Goal: Task Accomplishment & Management: Manage account settings

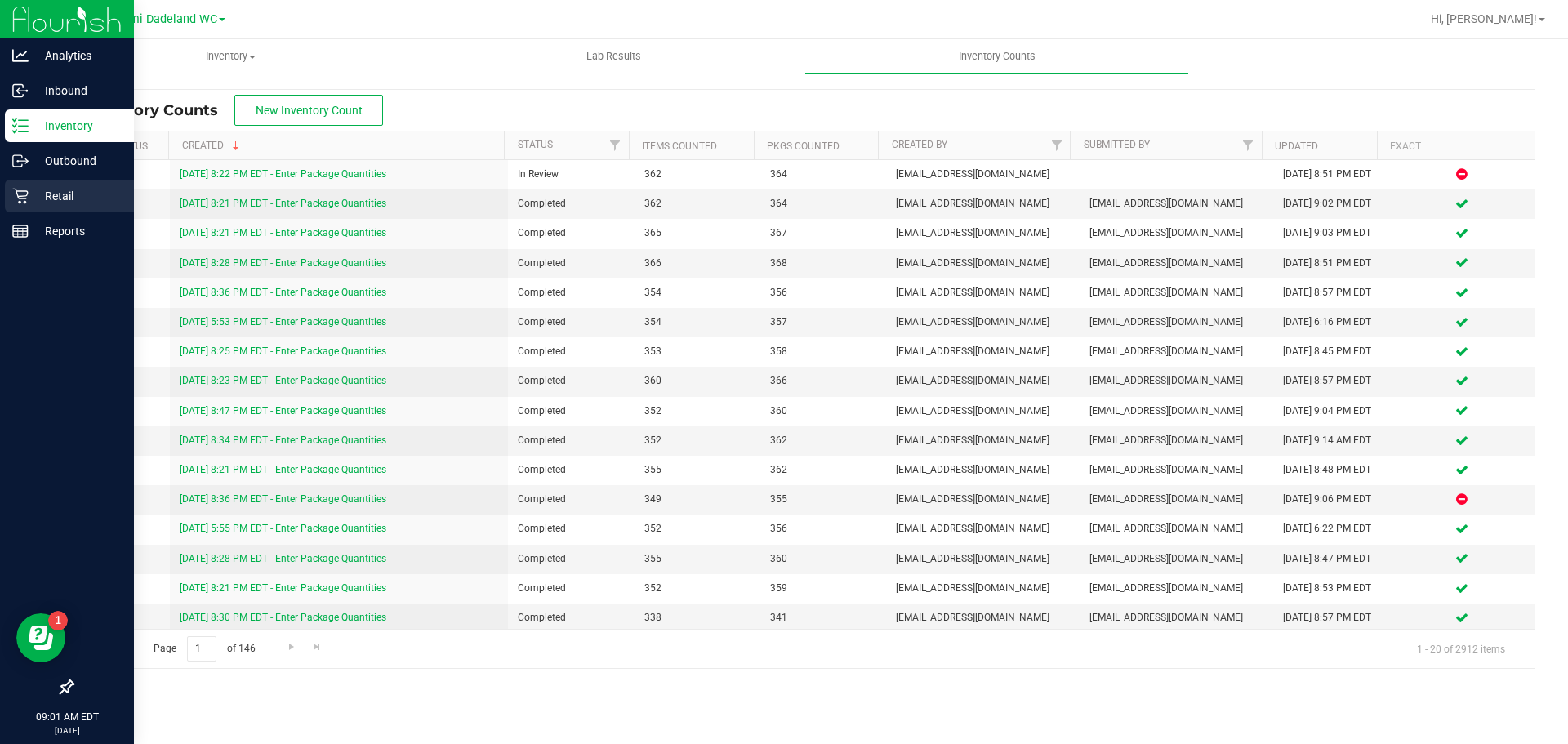
click at [2, 195] on link "Retail" at bounding box center [67, 197] width 134 height 35
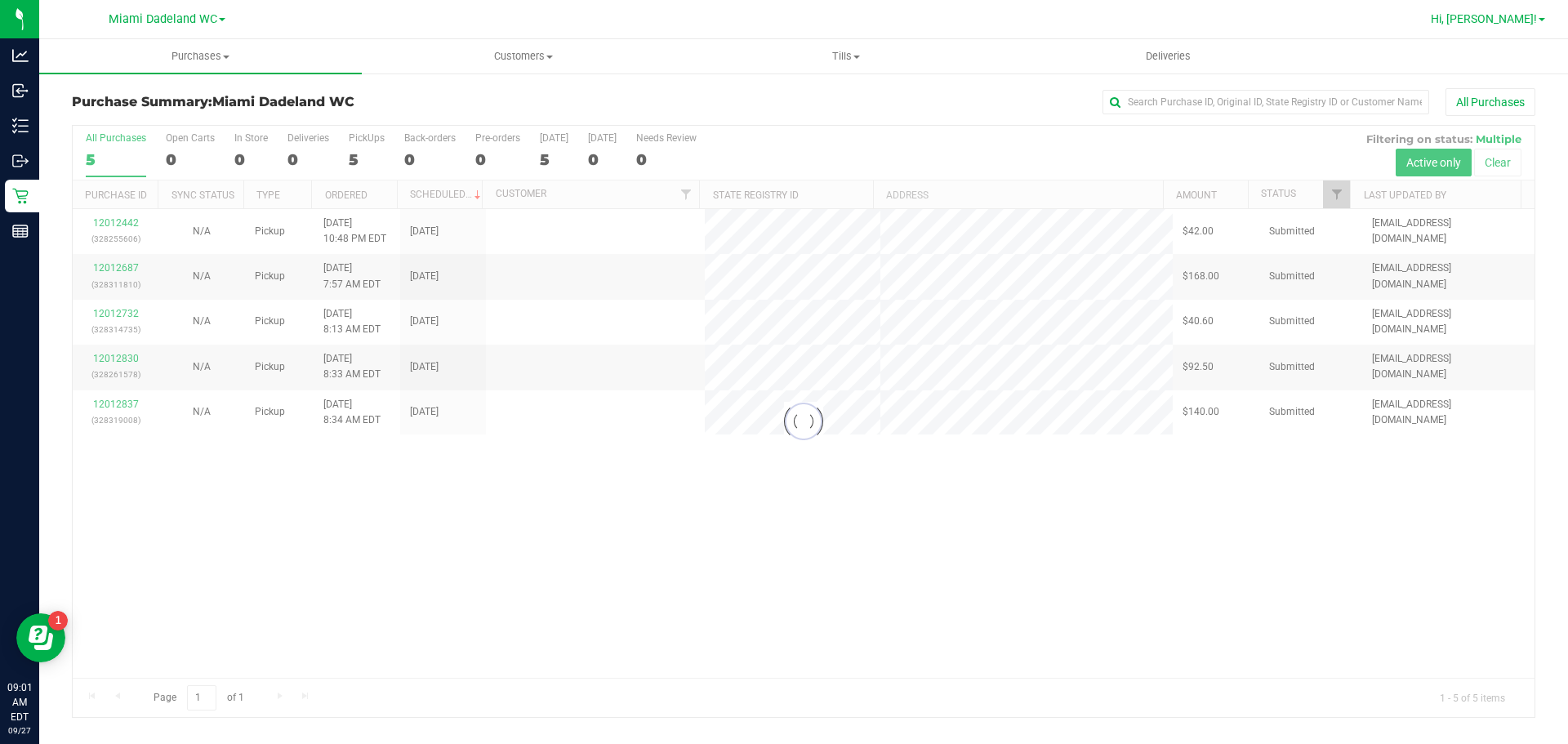
click at [1527, 26] on link "Hi, [PERSON_NAME]!" at bounding box center [1488, 19] width 127 height 17
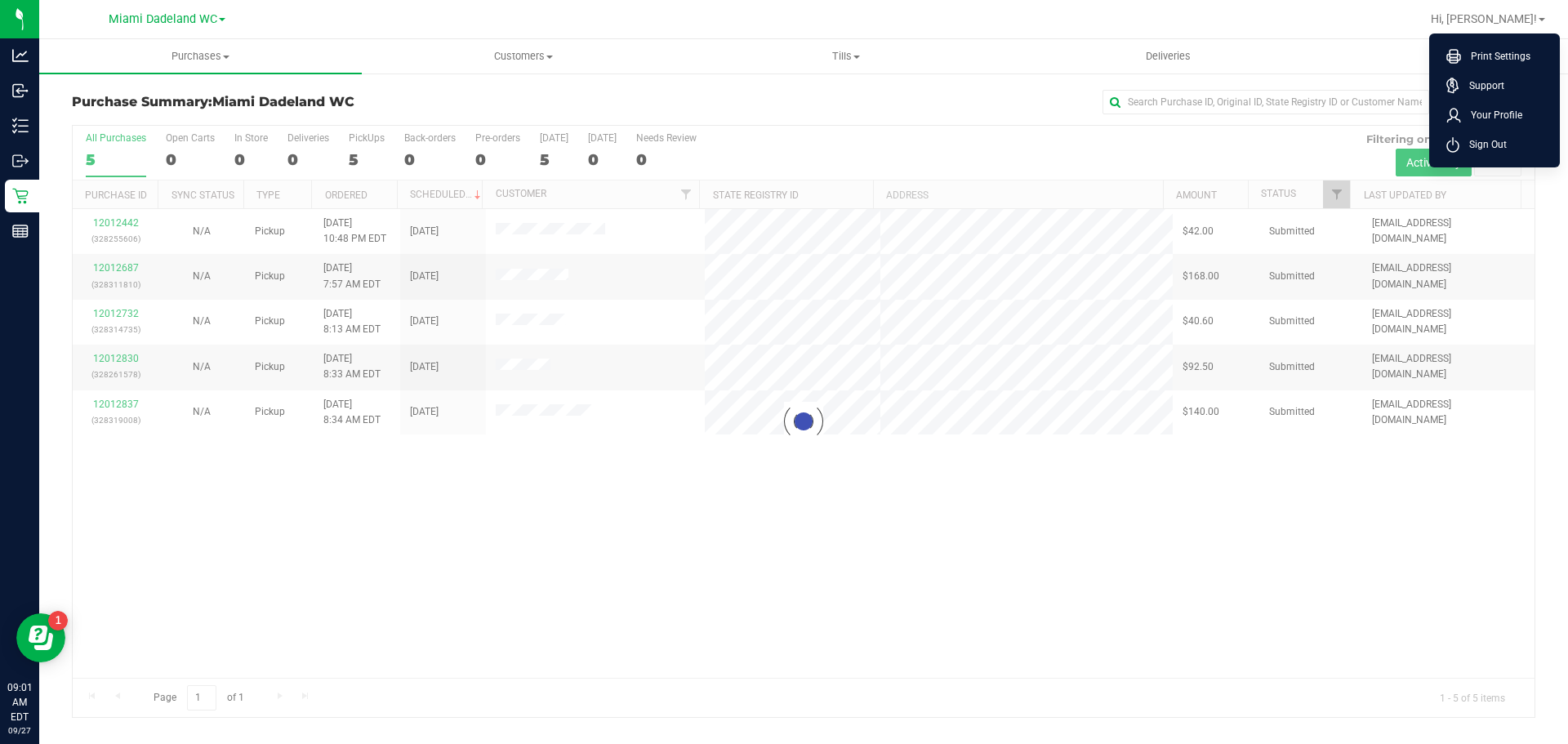
click at [1530, 136] on li "Sign Out" at bounding box center [1494, 145] width 122 height 30
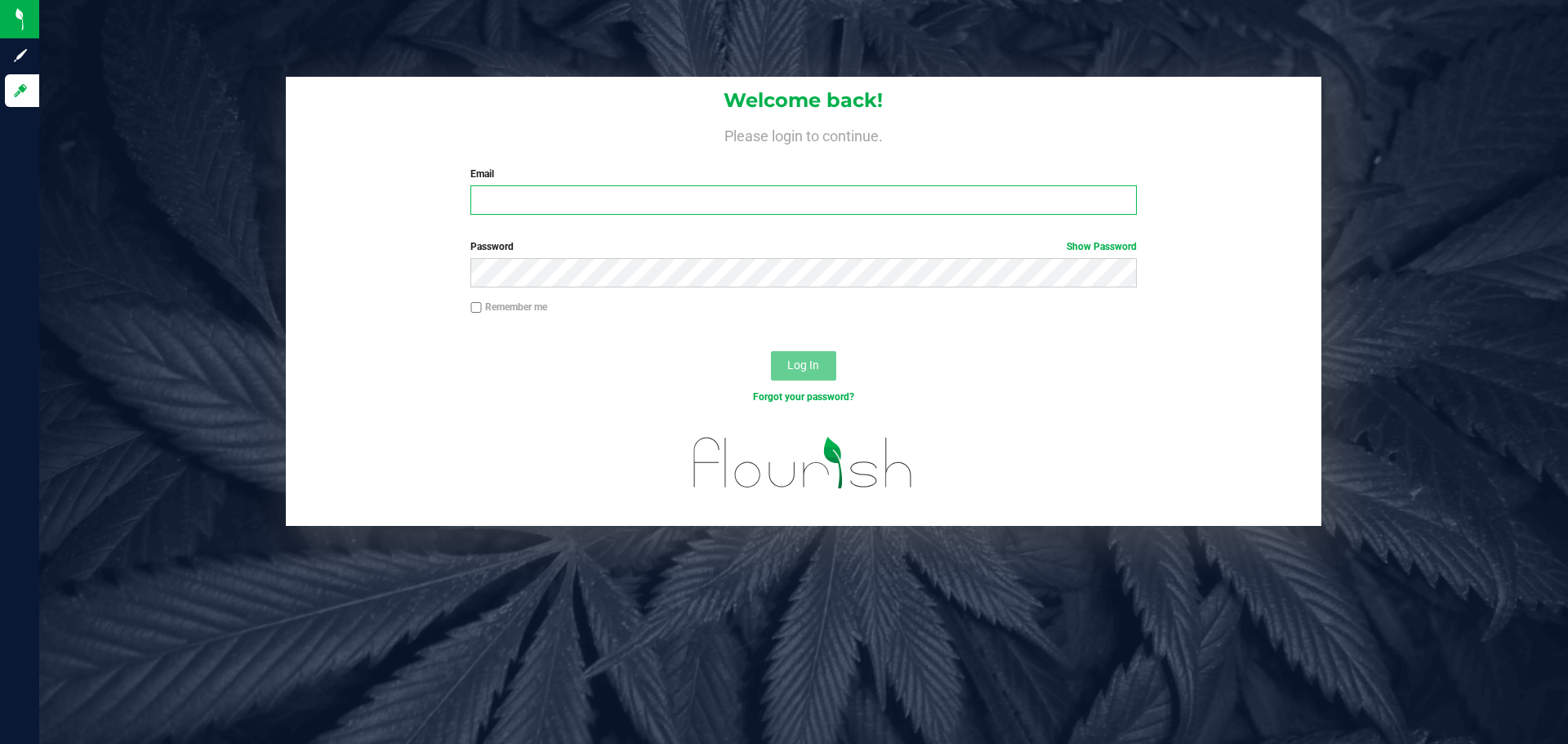
click at [739, 198] on input "Email" at bounding box center [803, 201] width 665 height 30
type input "[EMAIL_ADDRESS][DOMAIN_NAME]"
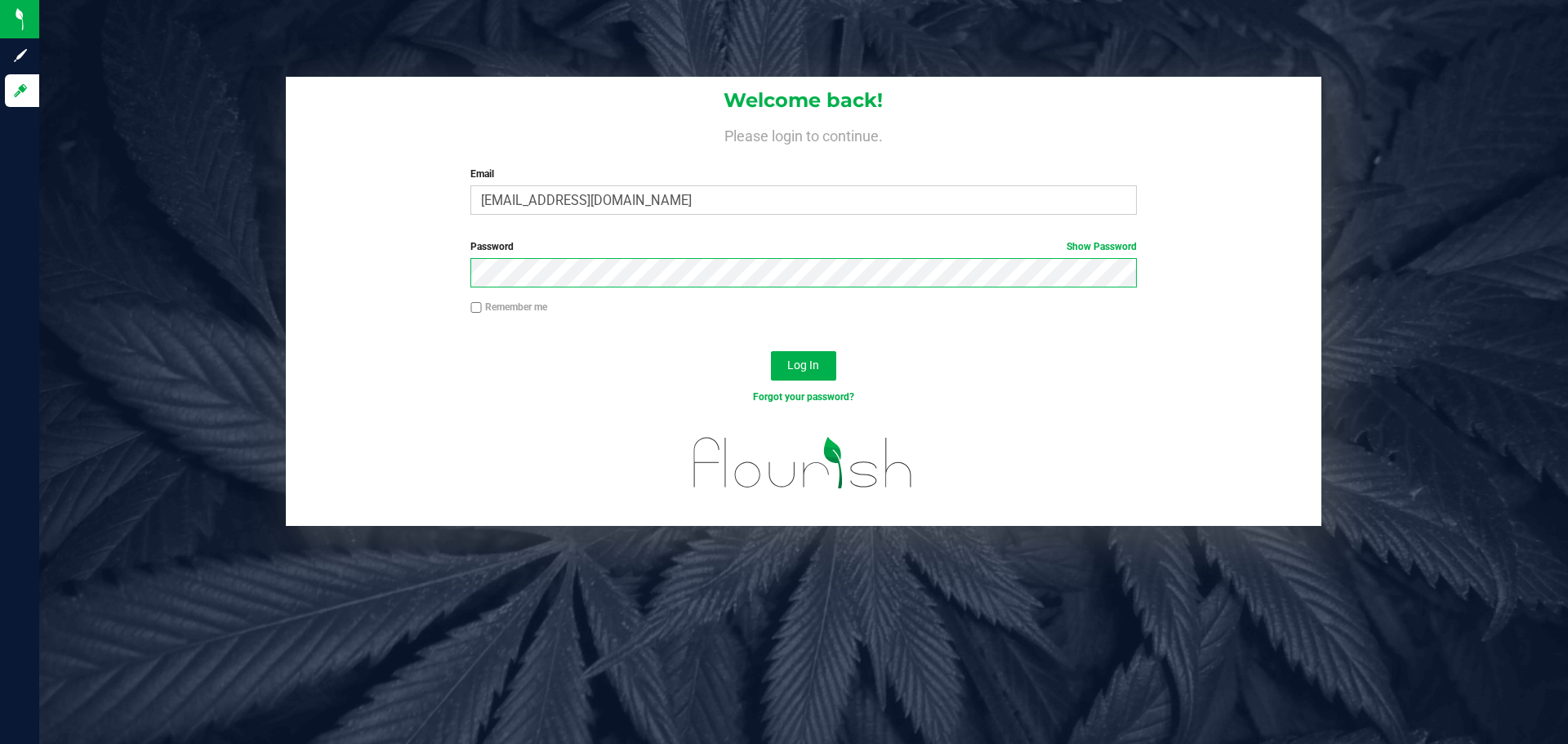
click at [771, 352] on button "Log In" at bounding box center [803, 367] width 66 height 30
